Goal: Transaction & Acquisition: Purchase product/service

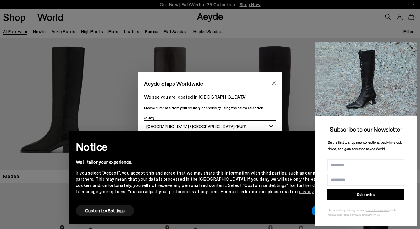
click at [413, 47] on icon at bounding box center [411, 48] width 8 height 8
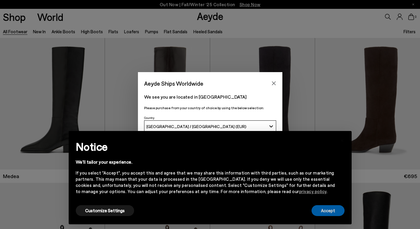
click at [319, 211] on button "Accept" at bounding box center [327, 210] width 33 height 11
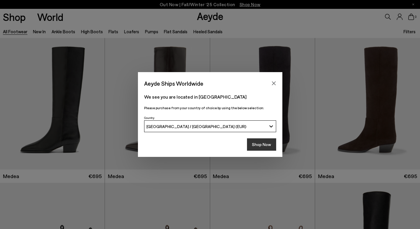
click at [261, 146] on button "Shop Now" at bounding box center [261, 144] width 29 height 12
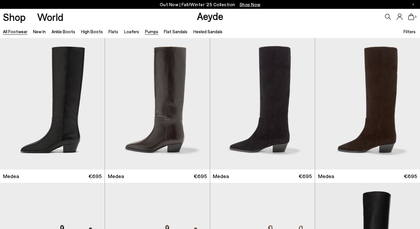
click at [149, 32] on link "Pumps" at bounding box center [151, 31] width 13 height 5
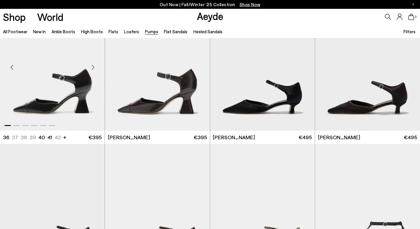
scroll to position [39, 0]
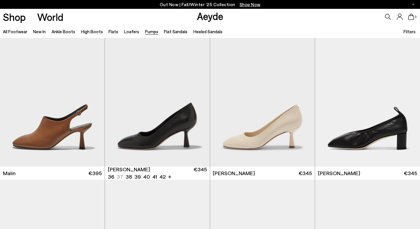
scroll to position [1070, 0]
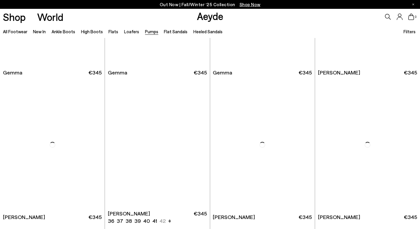
scroll to position [1817, 0]
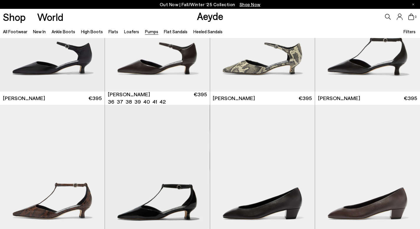
scroll to position [224, 0]
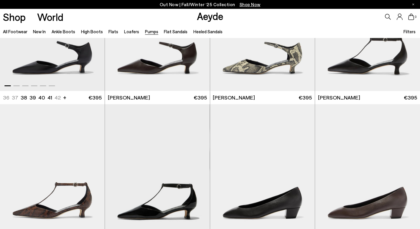
click at [65, 67] on img "1 / 6" at bounding box center [52, 25] width 105 height 132
